Goal: Answer question/provide support: Answer question/provide support

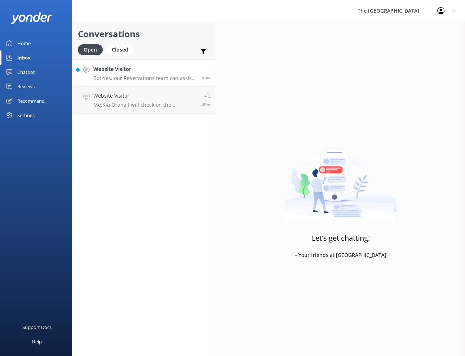
click at [115, 77] on p "Bot: Yes, our Reservations team can assist you in crediting your room reservati…" at bounding box center [144, 78] width 103 height 6
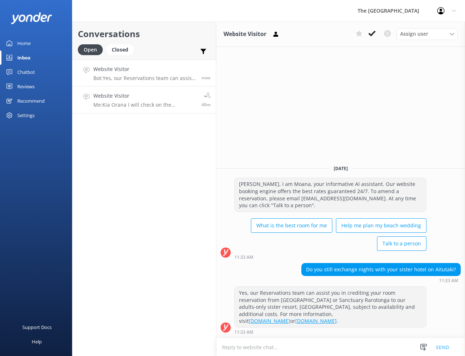
click at [112, 105] on p "Me: [PERSON_NAME] I will check on the availability to upgrade and respond to yo…" at bounding box center [144, 105] width 103 height 6
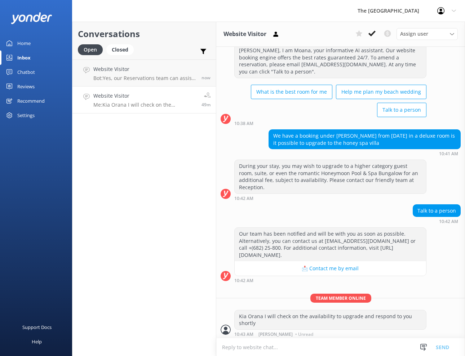
scroll to position [197, 0]
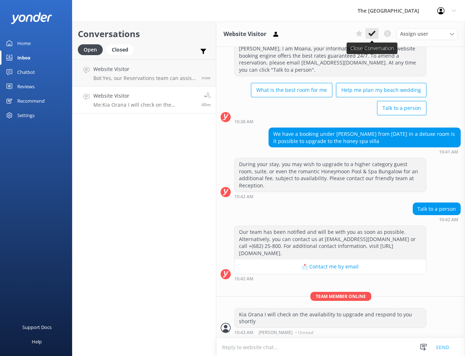
click at [371, 33] on icon at bounding box center [371, 33] width 7 height 7
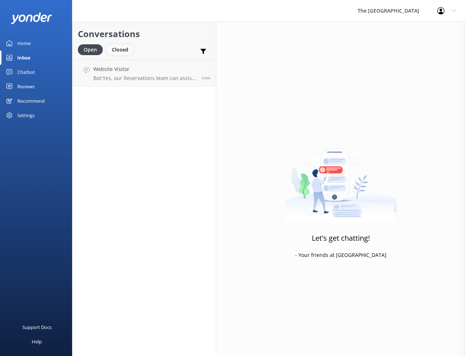
click at [118, 53] on div "Closed" at bounding box center [119, 49] width 27 height 11
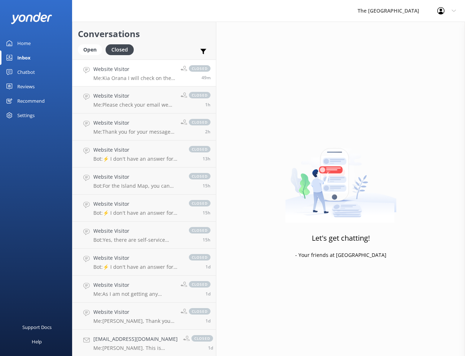
click at [109, 76] on p "Me: [PERSON_NAME] I will check on the availability to upgrade and respond to yo…" at bounding box center [134, 78] width 82 height 6
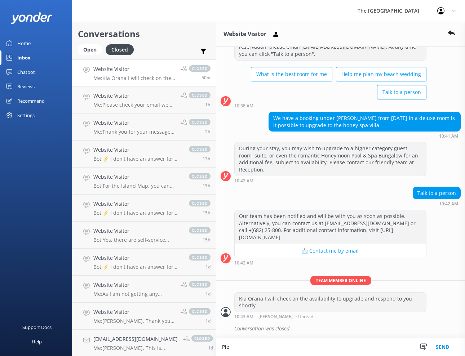
scroll to position [213, 0]
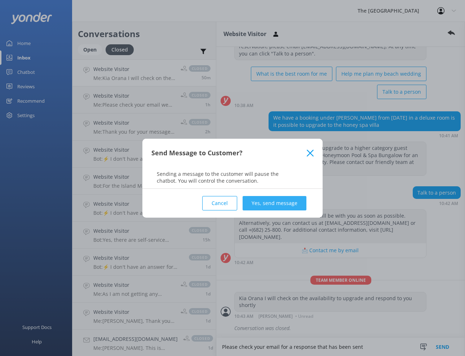
type textarea "Please check your email for a response that has been sent"
click at [274, 204] on button "Yes, send message" at bounding box center [275, 203] width 64 height 14
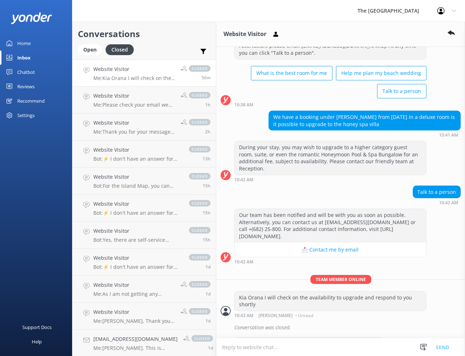
scroll to position [236, 0]
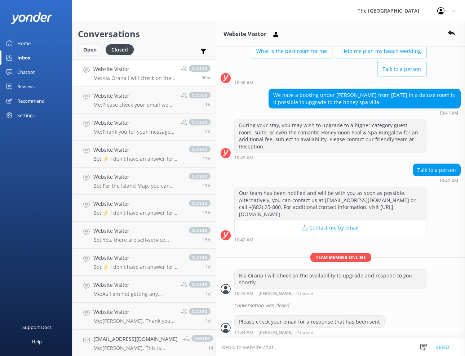
click at [90, 51] on div "Open" at bounding box center [90, 49] width 24 height 11
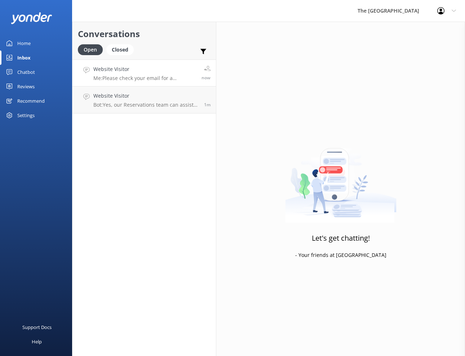
click at [137, 73] on h4 "Website Visitor" at bounding box center [144, 69] width 103 height 8
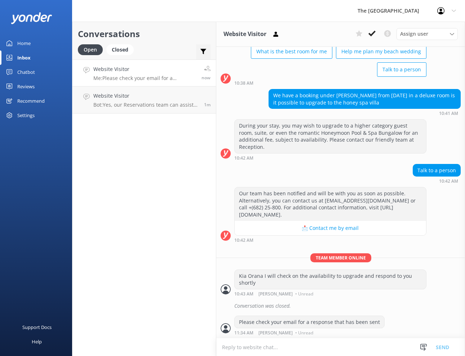
scroll to position [236, 0]
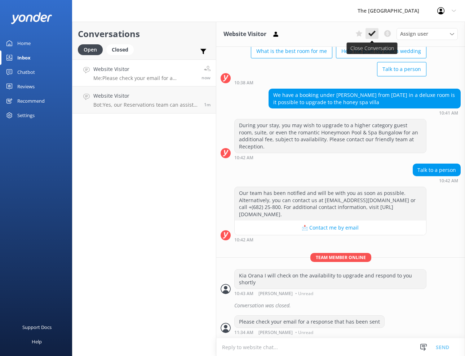
click at [372, 33] on use at bounding box center [371, 34] width 7 height 6
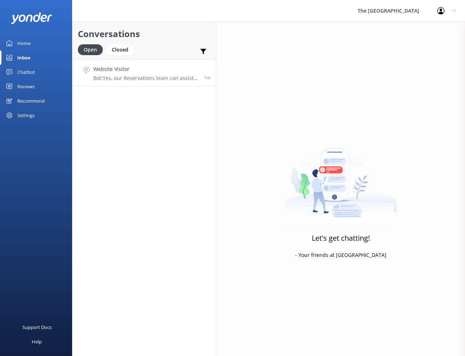
click at [129, 74] on div "Website Visitor Bot: Yes, our Reservations team can assist you in crediting you…" at bounding box center [145, 73] width 105 height 16
